Goal: Information Seeking & Learning: Learn about a topic

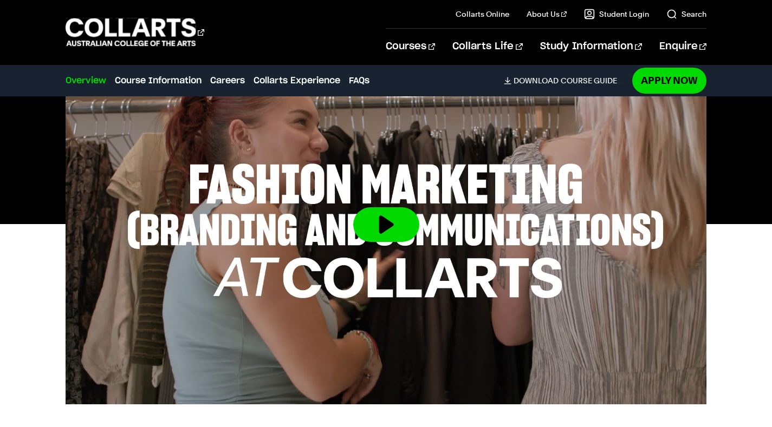
scroll to position [379, 0]
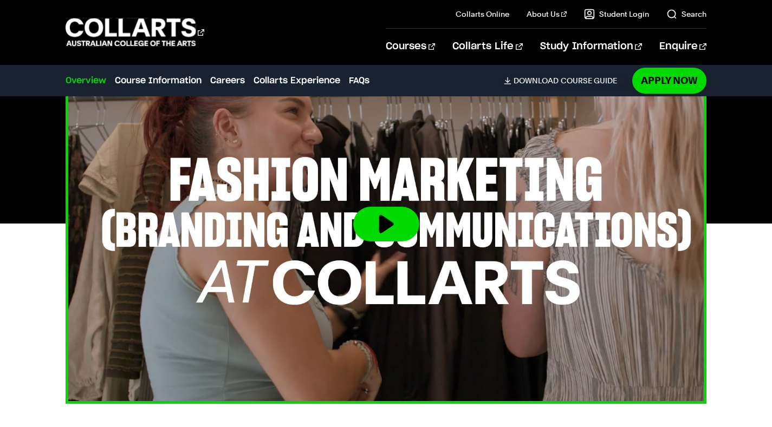
click at [455, 192] on img at bounding box center [386, 224] width 705 height 397
click at [393, 223] on button at bounding box center [386, 224] width 66 height 35
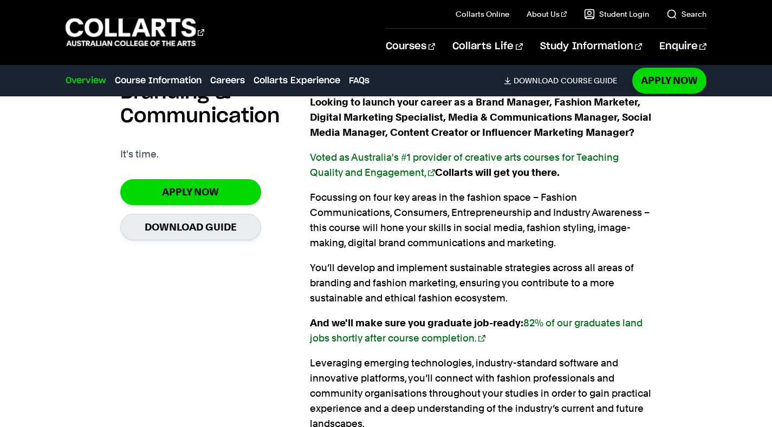
scroll to position [750, 0]
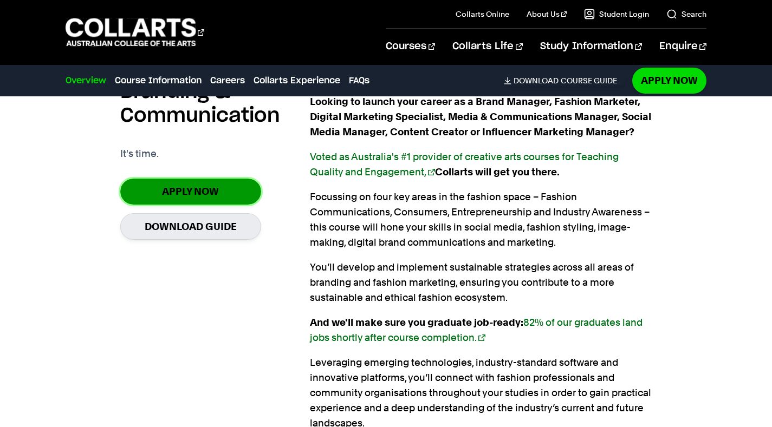
click at [155, 186] on link "Apply Now" at bounding box center [190, 191] width 141 height 25
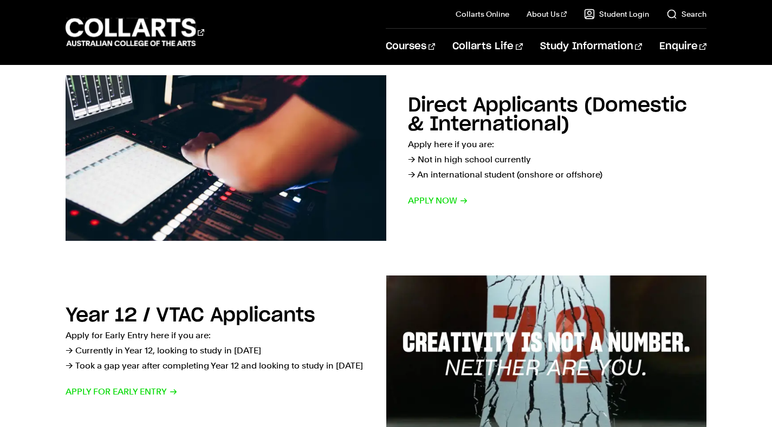
scroll to position [76, 0]
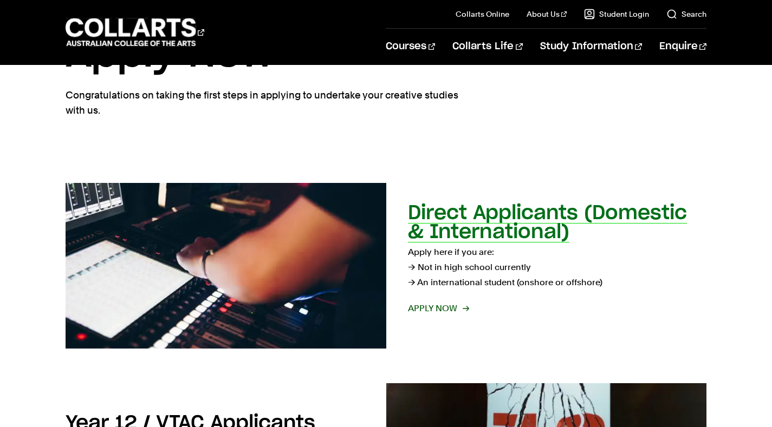
click at [455, 310] on span "Apply now" at bounding box center [438, 308] width 60 height 15
click at [439, 228] on h2 "Direct Applicants (Domestic & International)" at bounding box center [547, 223] width 279 height 38
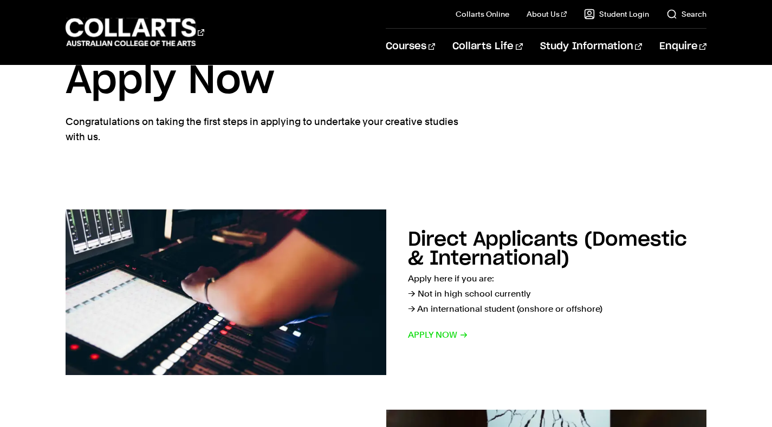
scroll to position [45, 0]
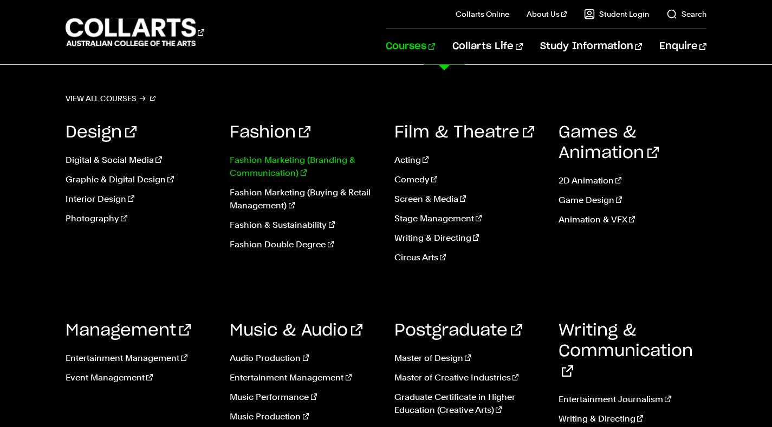
click at [292, 161] on link "Fashion Marketing (Branding & Communication)" at bounding box center [304, 167] width 148 height 26
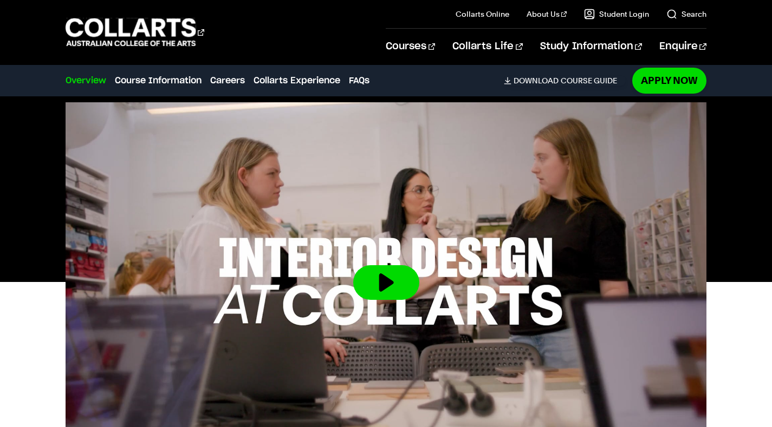
scroll to position [340, 0]
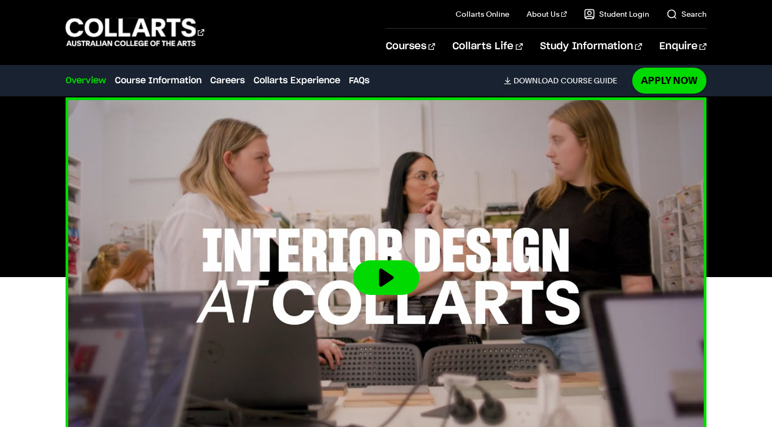
click at [348, 319] on img at bounding box center [386, 278] width 705 height 397
click at [379, 282] on button at bounding box center [386, 278] width 66 height 35
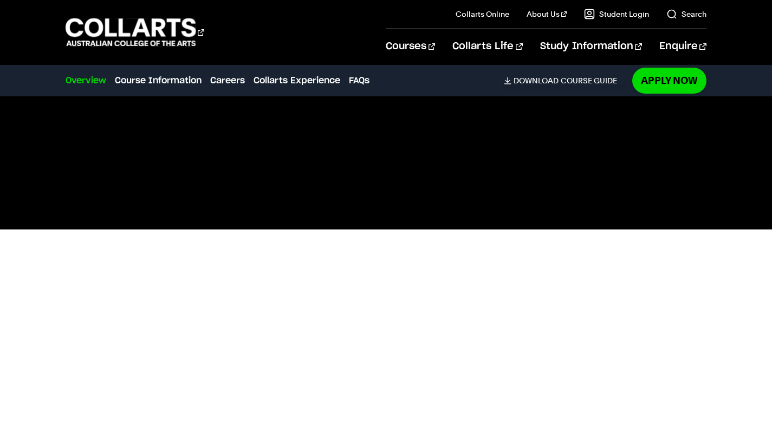
scroll to position [388, 0]
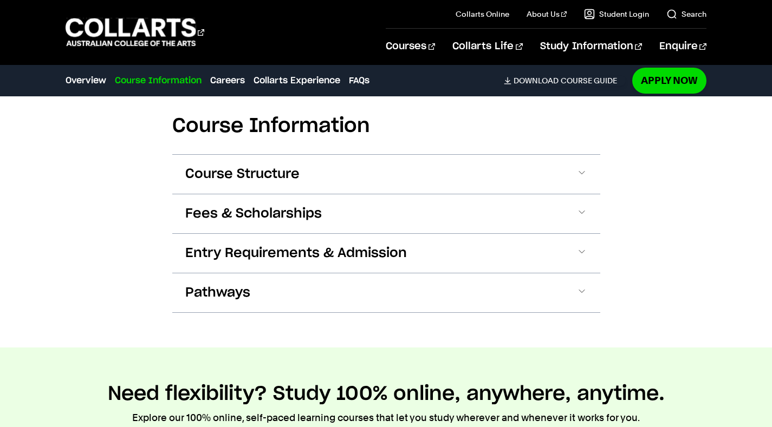
scroll to position [1163, 0]
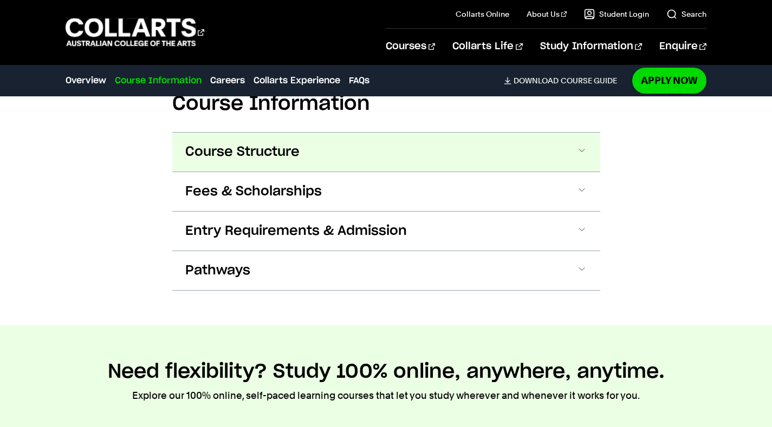
click at [257, 138] on button "Course Structure" at bounding box center [386, 152] width 428 height 39
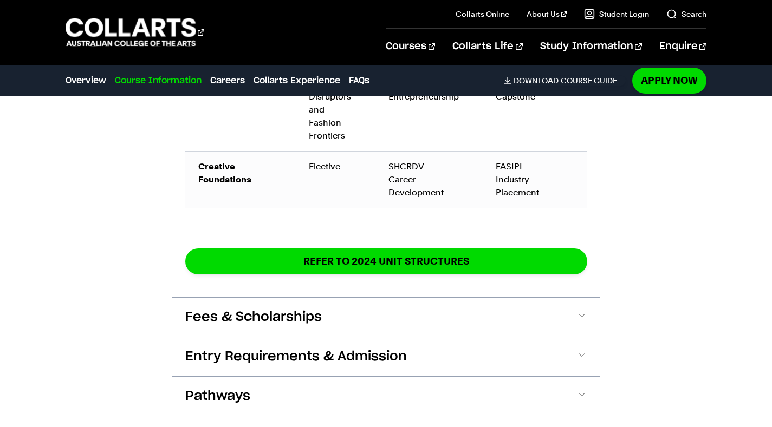
scroll to position [1954, 0]
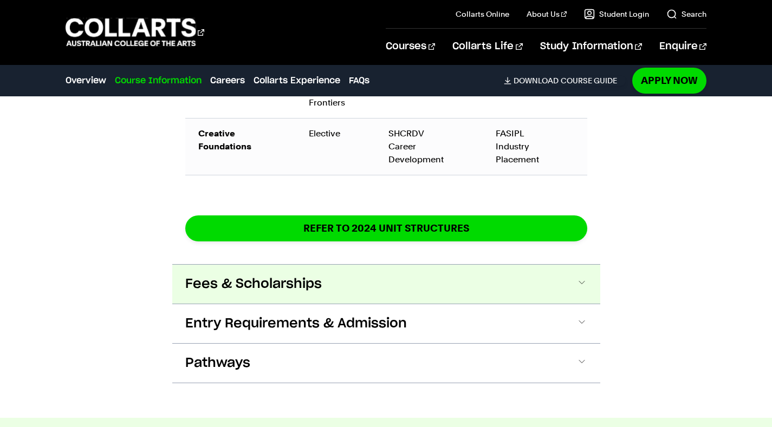
click at [197, 278] on span "Fees & Scholarships" at bounding box center [253, 284] width 137 height 17
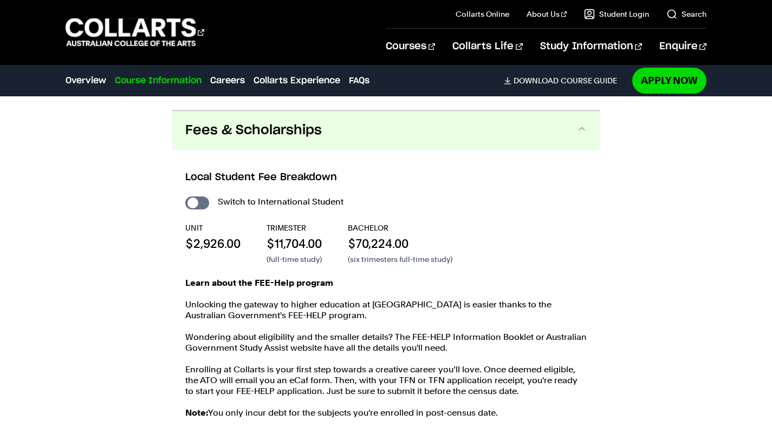
scroll to position [2109, 0]
click at [193, 196] on input "International Student" at bounding box center [197, 202] width 24 height 13
checkbox input "true"
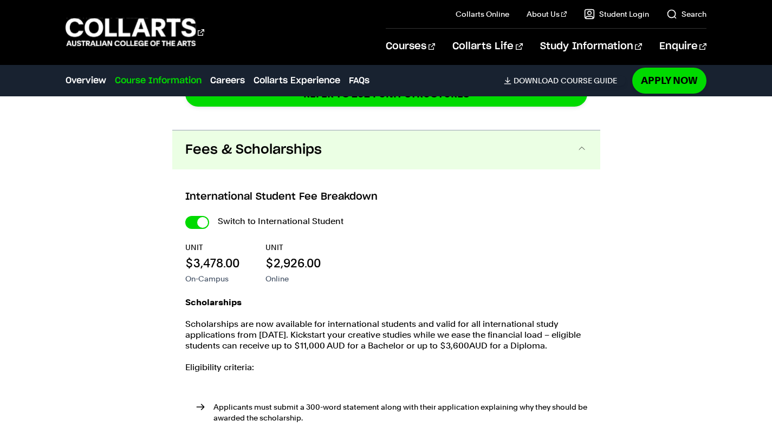
scroll to position [2358, 0]
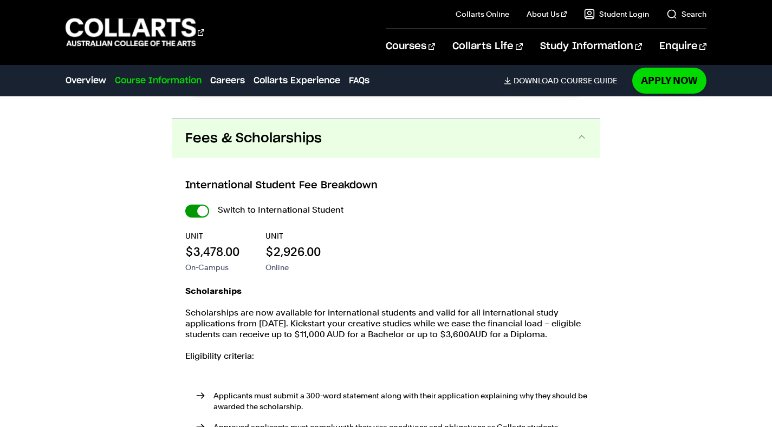
click at [0, 0] on input "International Student" at bounding box center [0, 0] width 0 height 0
checkbox input "false"
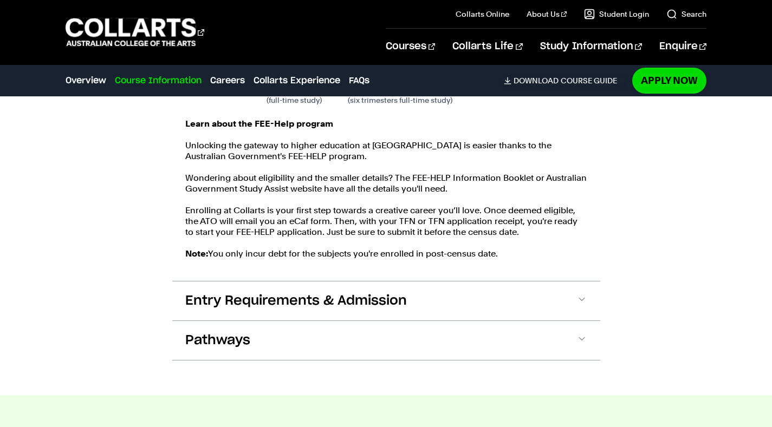
scroll to position [2275, 0]
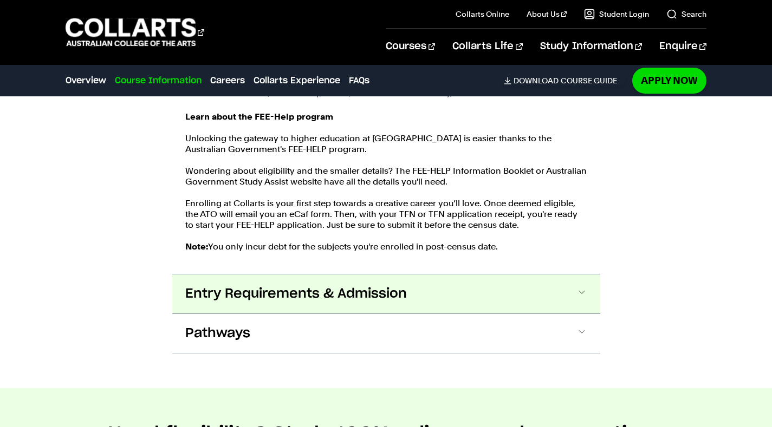
click at [219, 285] on span "Entry Requirements & Admission" at bounding box center [296, 293] width 222 height 17
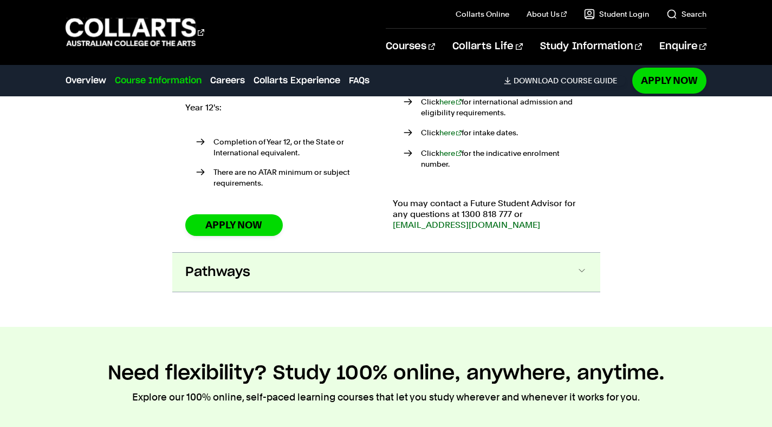
click at [243, 261] on button "Pathways" at bounding box center [386, 272] width 428 height 39
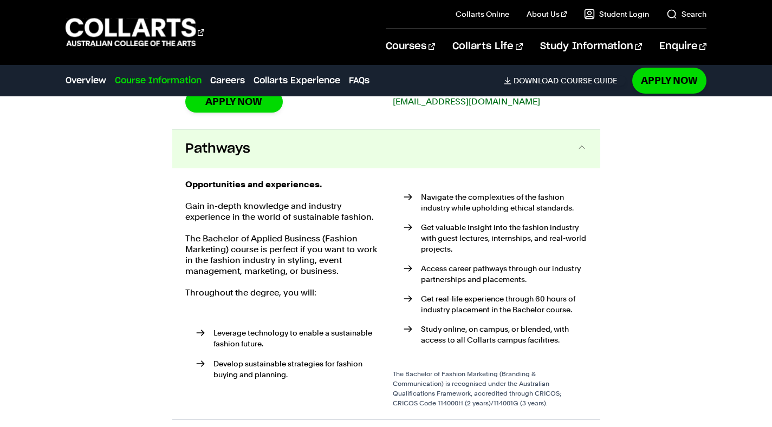
scroll to position [2770, 0]
